Goal: Book appointment/travel/reservation

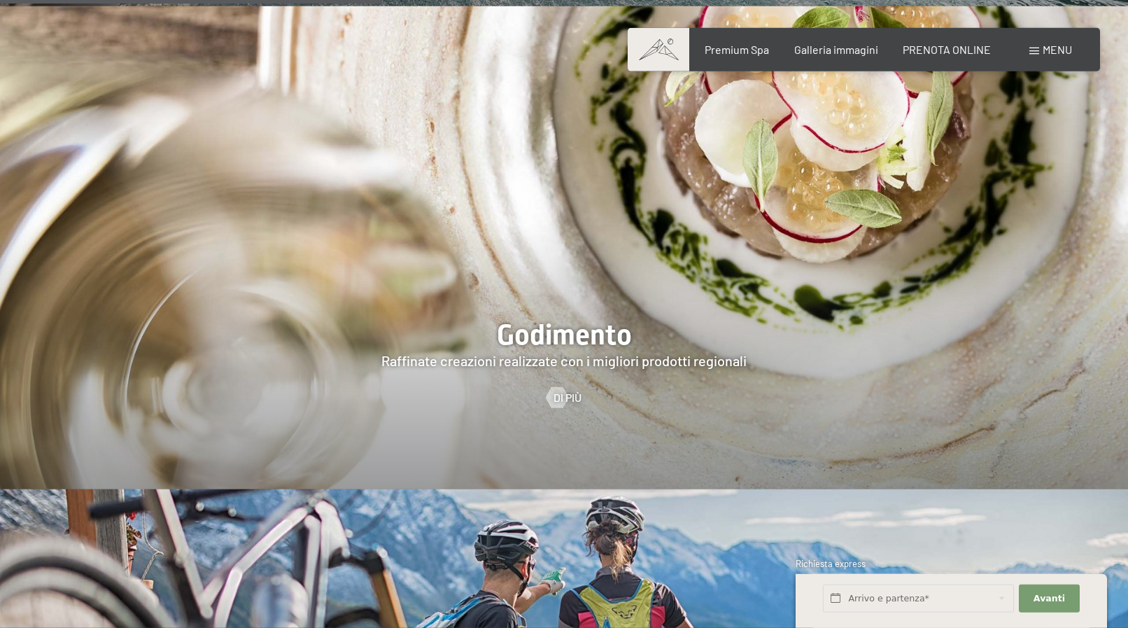
scroll to position [2214, 0]
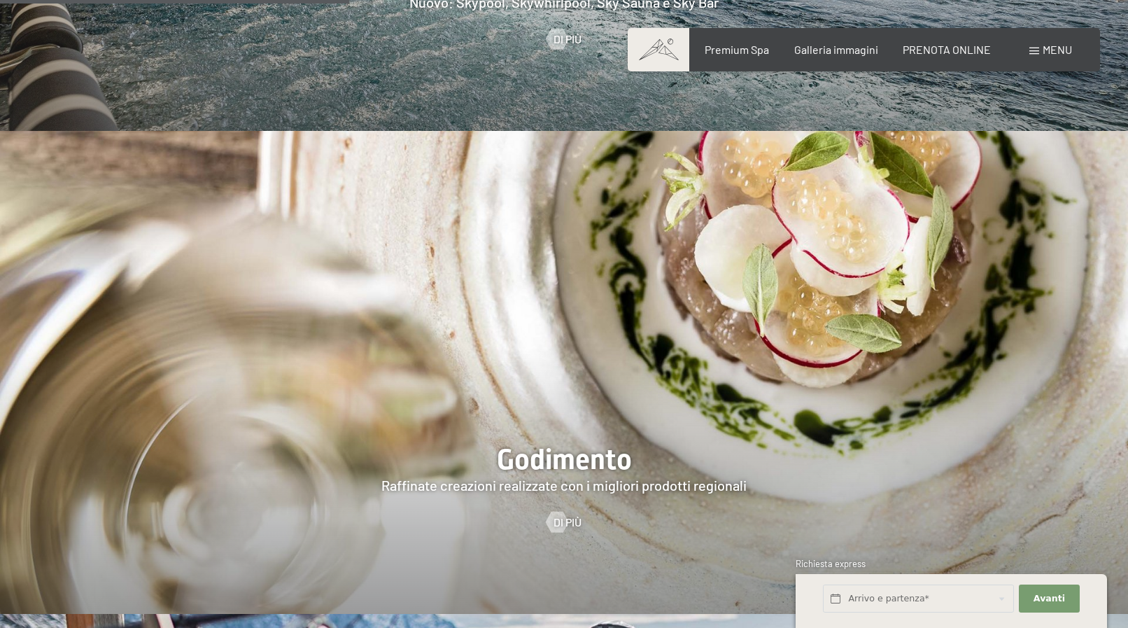
click at [1051, 44] on span "Menu" at bounding box center [1057, 49] width 29 height 13
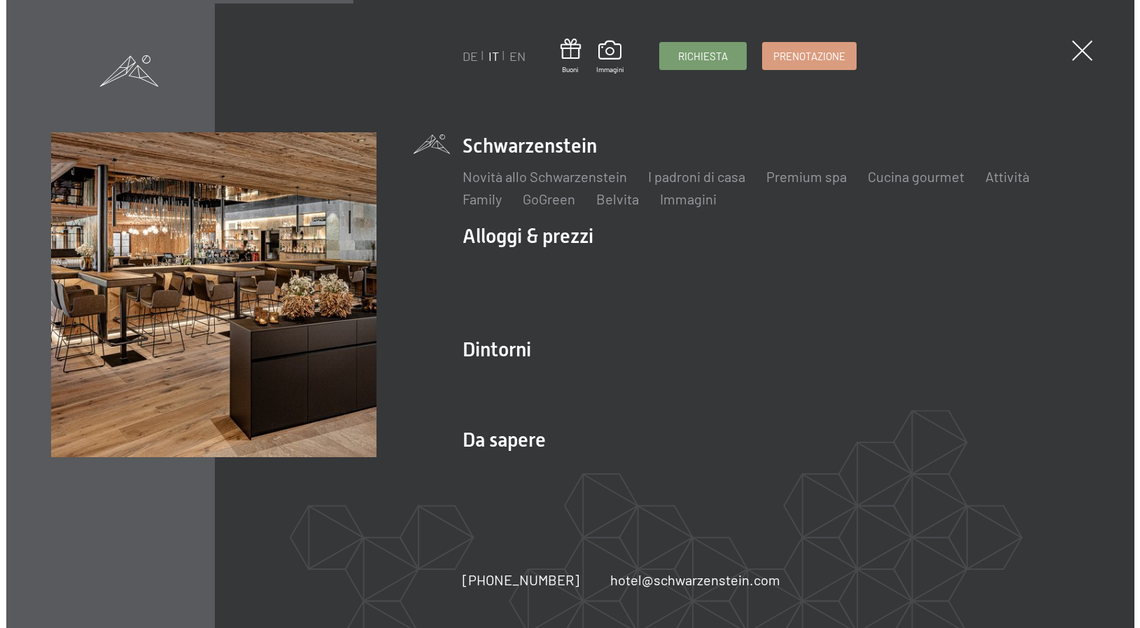
scroll to position [2218, 0]
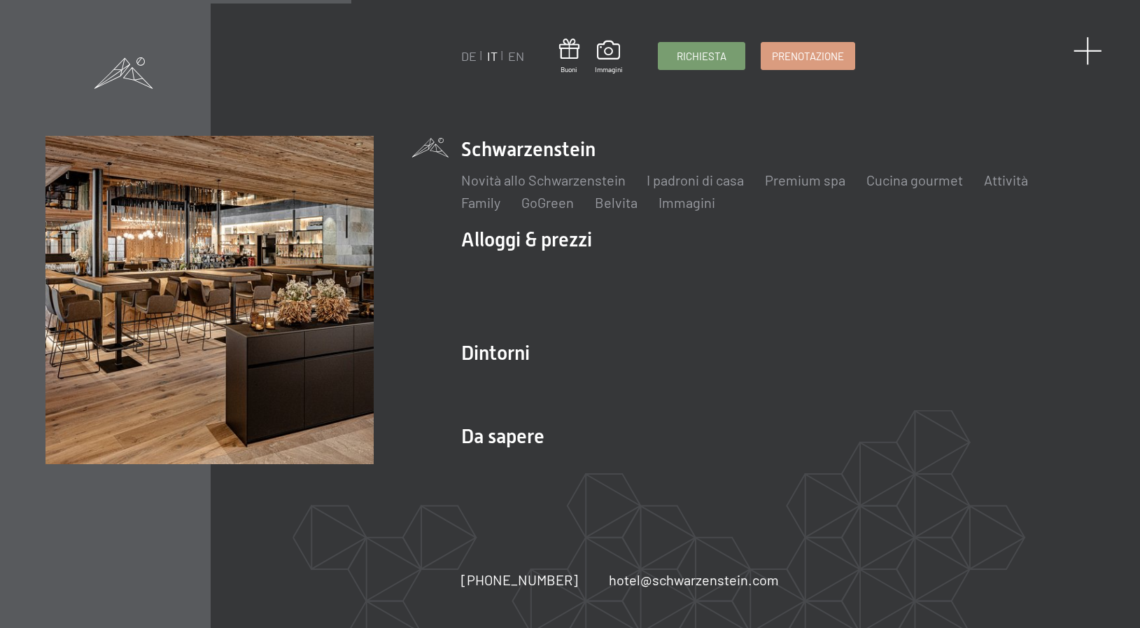
click at [1081, 52] on span at bounding box center [1088, 50] width 29 height 29
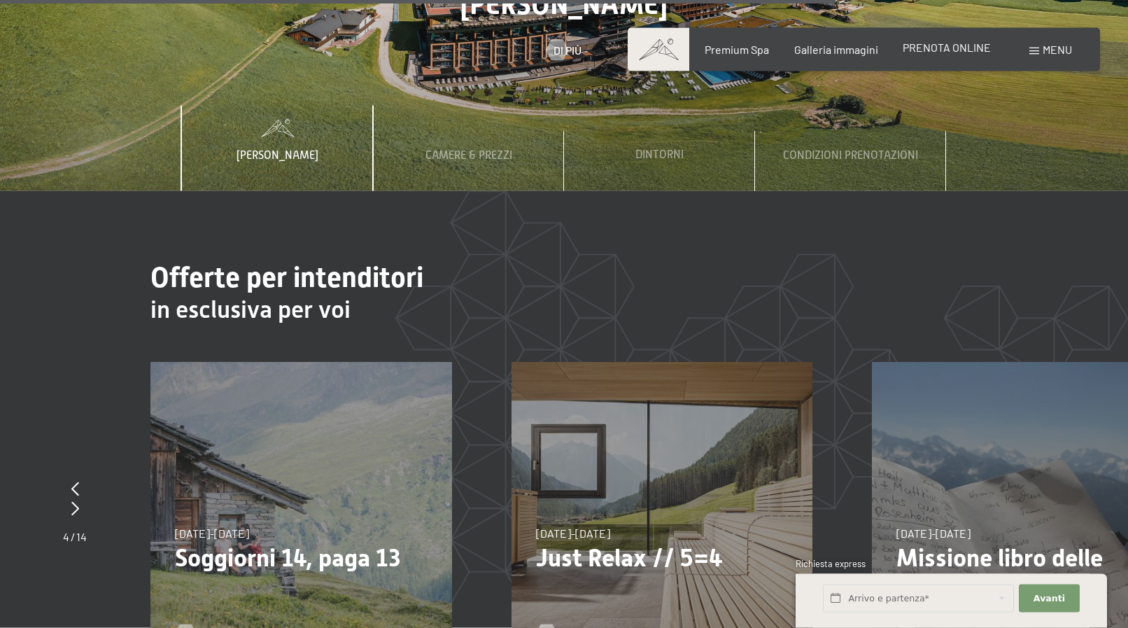
scroll to position [4713, 0]
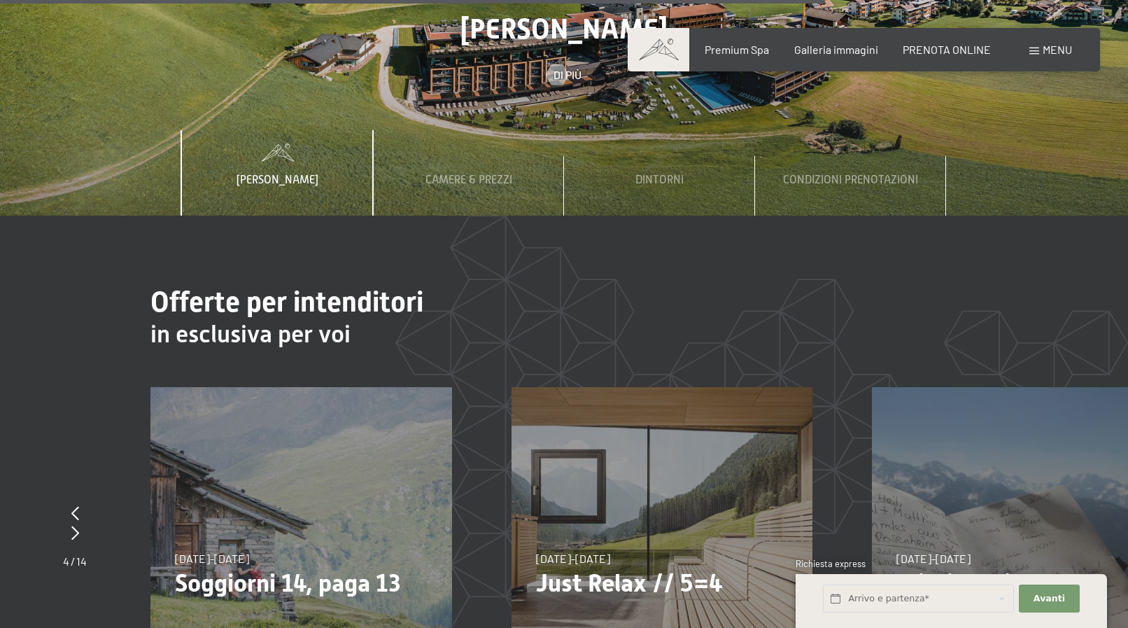
click at [1046, 50] on span "Menu" at bounding box center [1057, 49] width 29 height 13
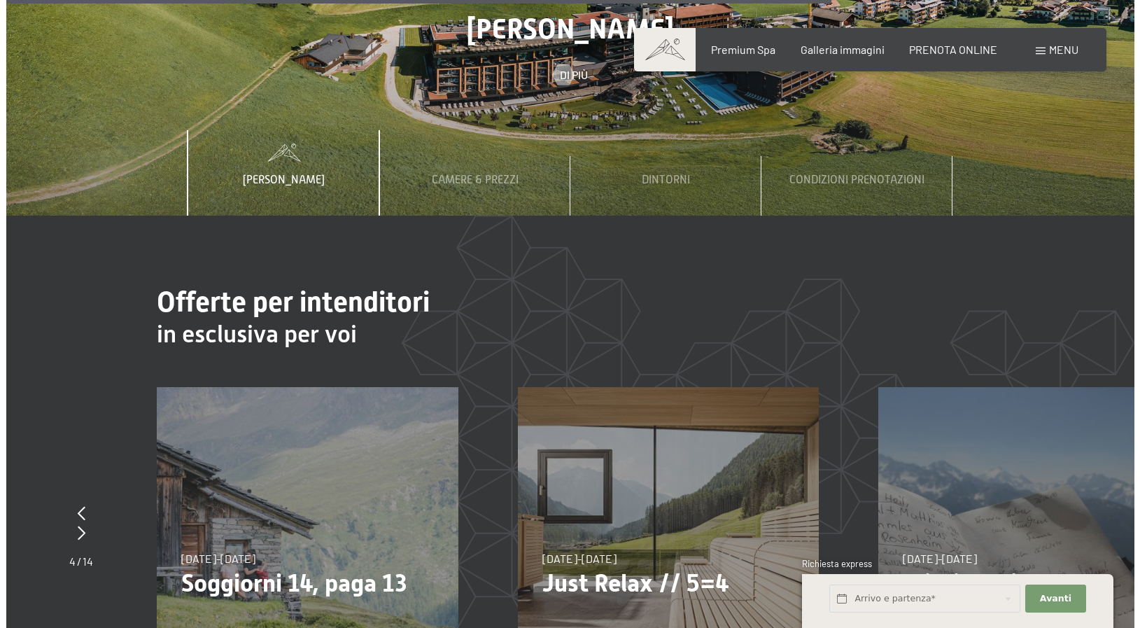
scroll to position [4738, 0]
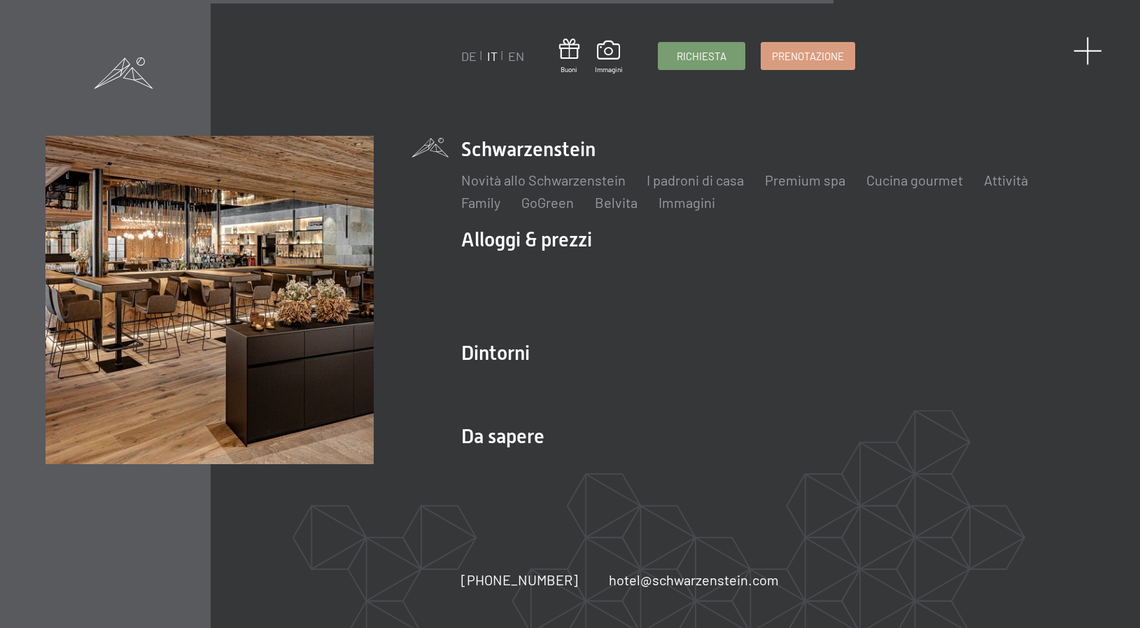
click at [1081, 51] on span at bounding box center [1088, 50] width 29 height 29
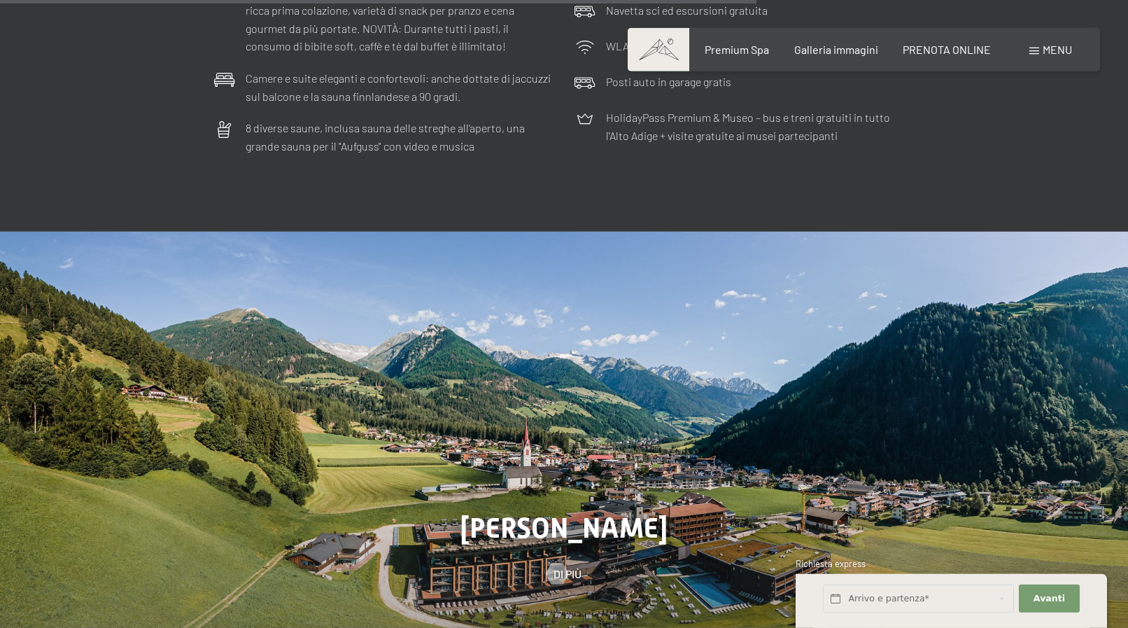
scroll to position [4362, 0]
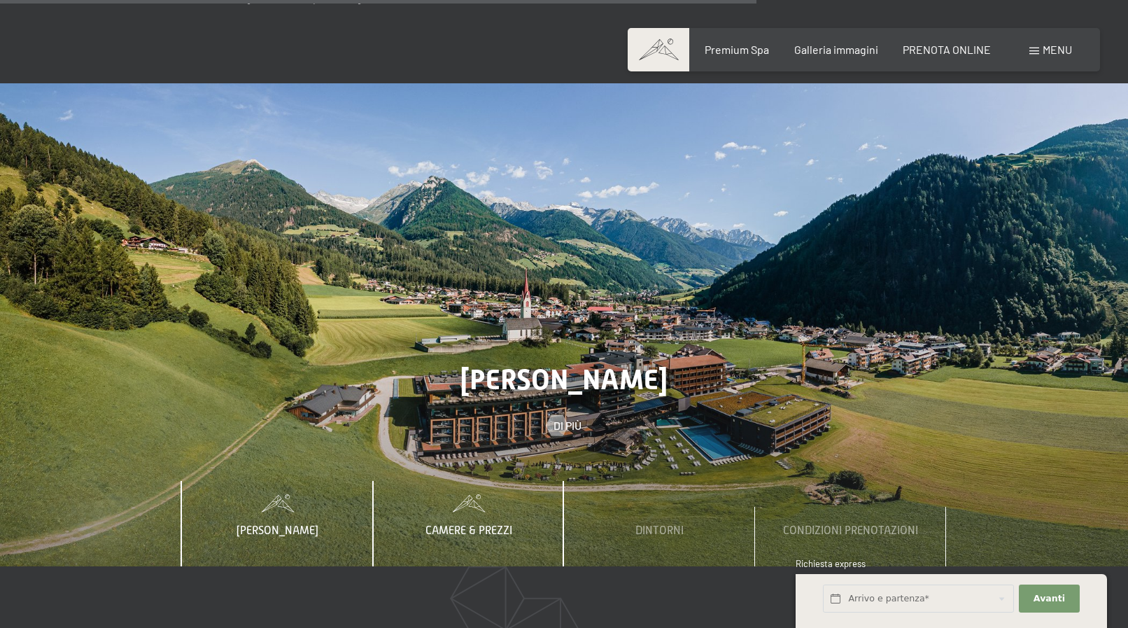
click at [461, 524] on span "Camere & Prezzi" at bounding box center [469, 530] width 87 height 13
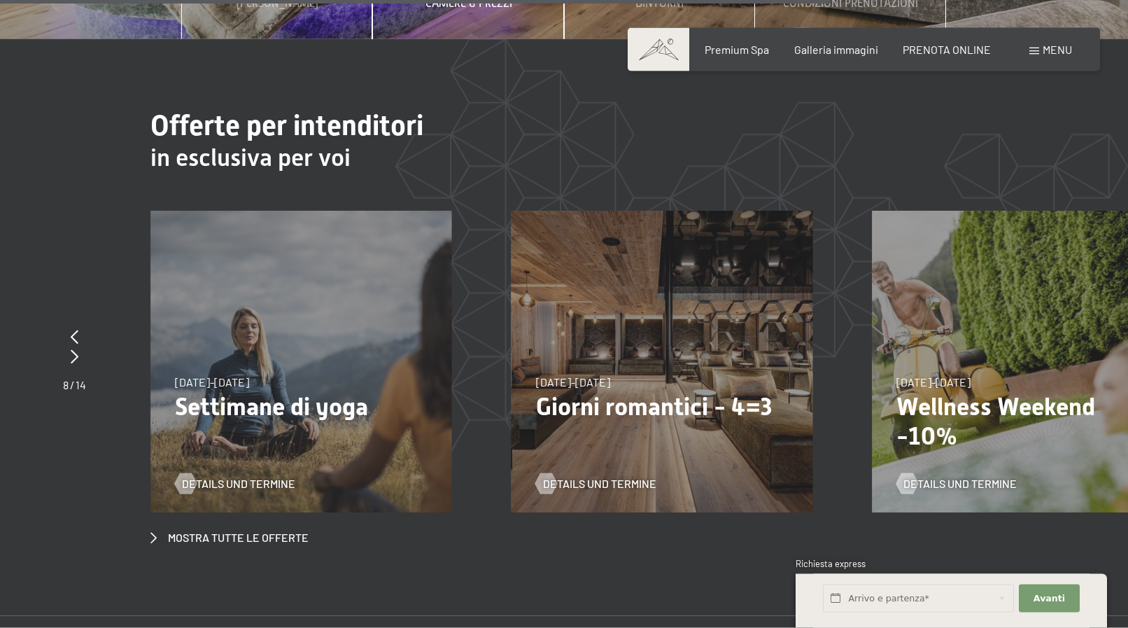
scroll to position [5005, 0]
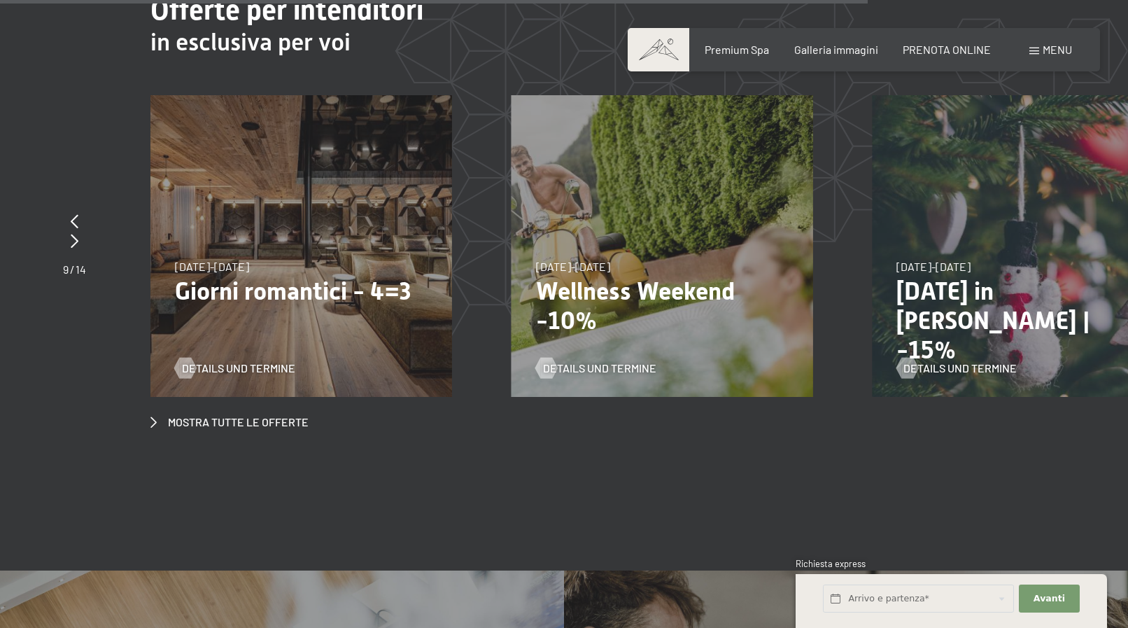
click at [219, 193] on div "[DATE]-[DATE] [DATE]-[DATE] [DATE]-[DATE] [DATE]-[DATE] [DATE]-[DATE] [DATE]-[D…" at bounding box center [302, 246] width 302 height 302
click at [214, 361] on span "Details und Termine" at bounding box center [252, 368] width 113 height 15
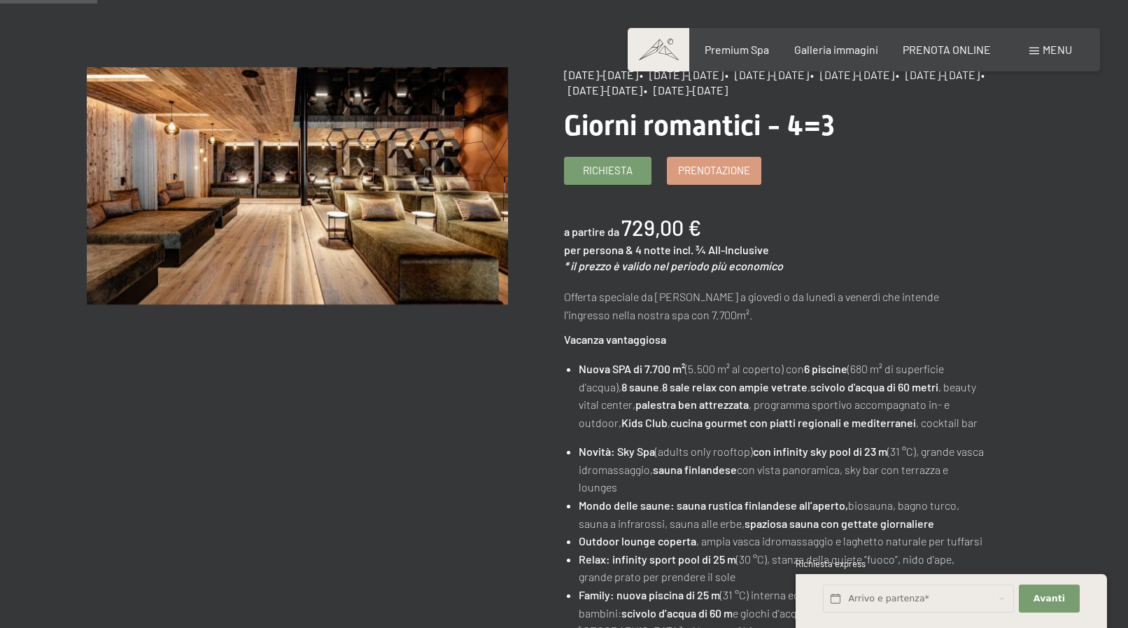
scroll to position [214, 0]
